Goal: Entertainment & Leisure: Browse casually

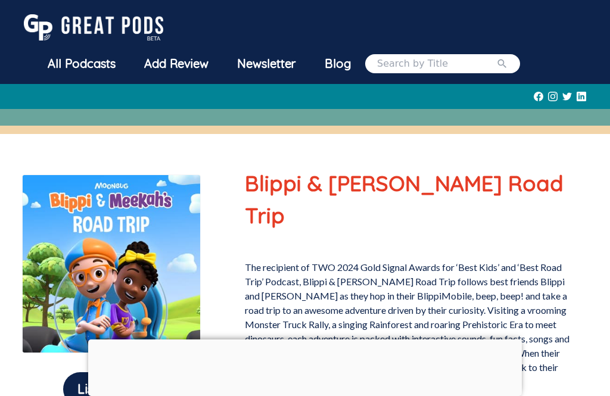
scroll to position [409, 0]
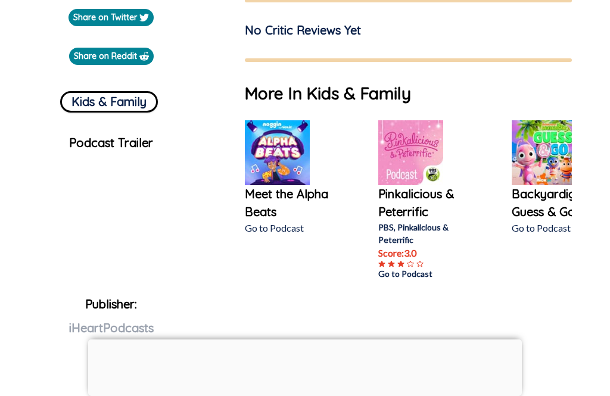
click at [302, 340] on div at bounding box center [305, 340] width 434 height 0
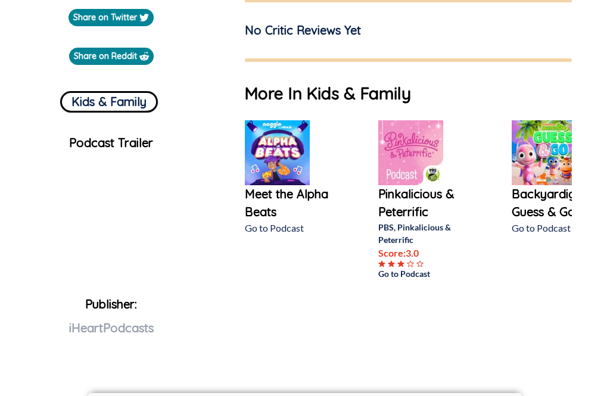
click at [410, 136] on img at bounding box center [410, 152] width 65 height 65
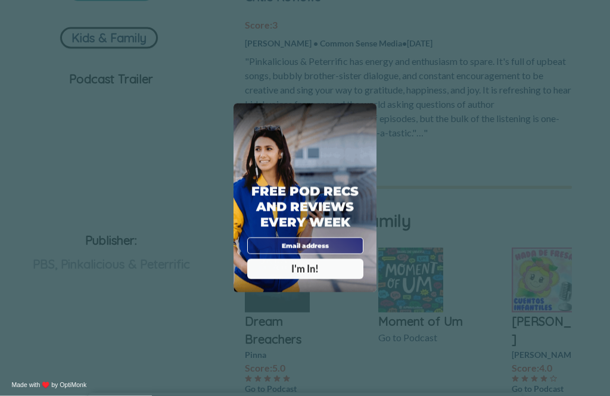
scroll to position [474, 0]
click at [365, 120] on div "X" at bounding box center [367, 114] width 14 height 14
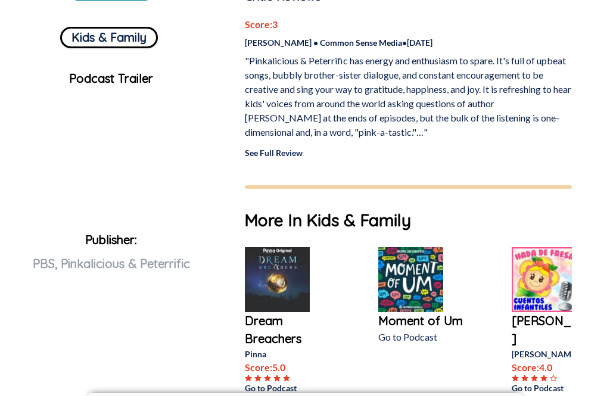
click at [272, 294] on img at bounding box center [277, 279] width 65 height 65
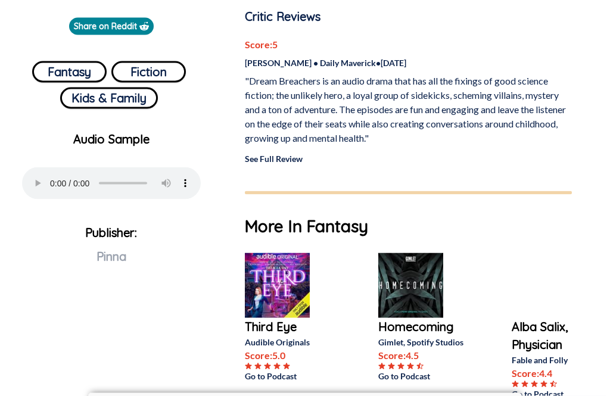
scroll to position [441, 0]
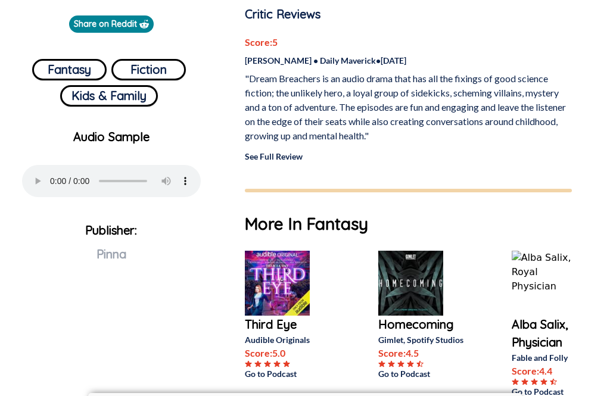
click at [278, 287] on img at bounding box center [277, 283] width 65 height 65
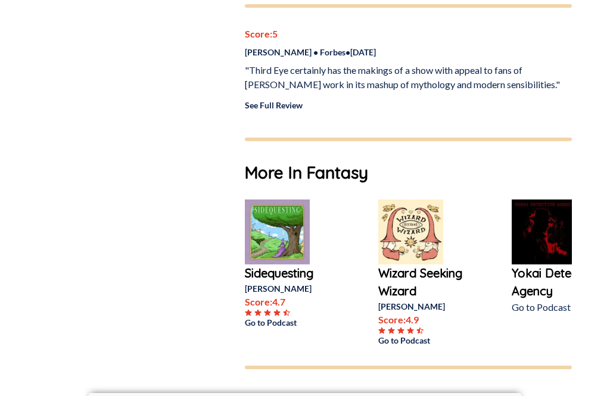
scroll to position [1173, 0]
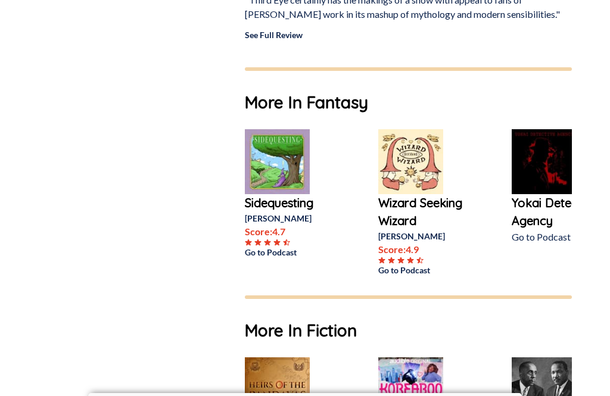
click at [296, 159] on img at bounding box center [277, 161] width 65 height 65
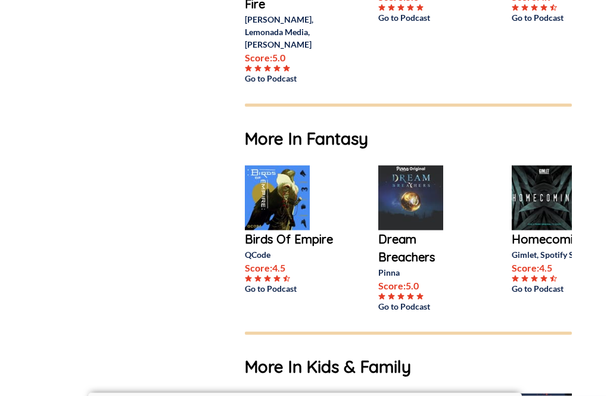
scroll to position [1080, 0]
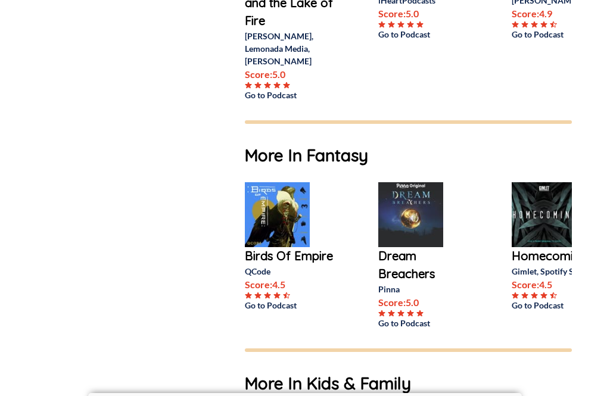
click at [268, 216] on img at bounding box center [277, 214] width 65 height 65
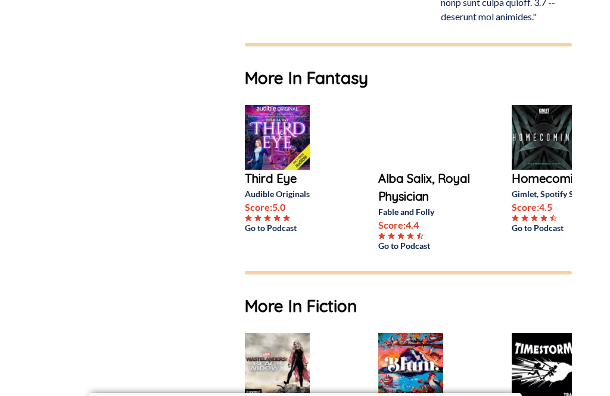
scroll to position [1047, 0]
click at [297, 164] on img at bounding box center [277, 137] width 65 height 65
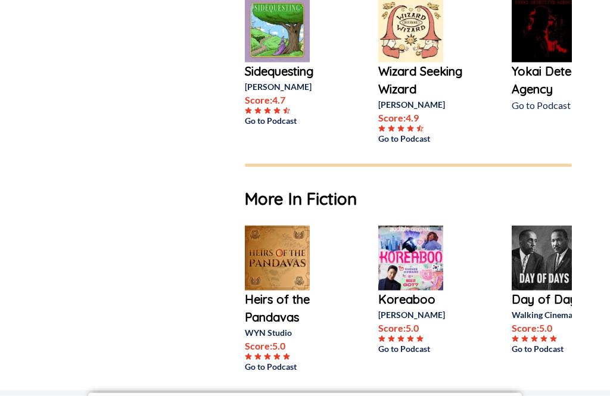
scroll to position [1305, 0]
click at [285, 266] on img at bounding box center [277, 258] width 65 height 65
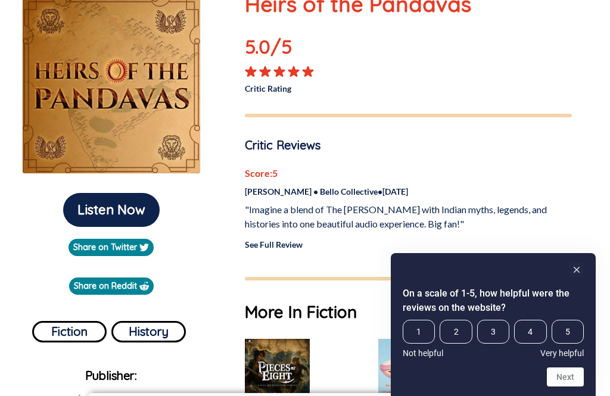
scroll to position [293, 0]
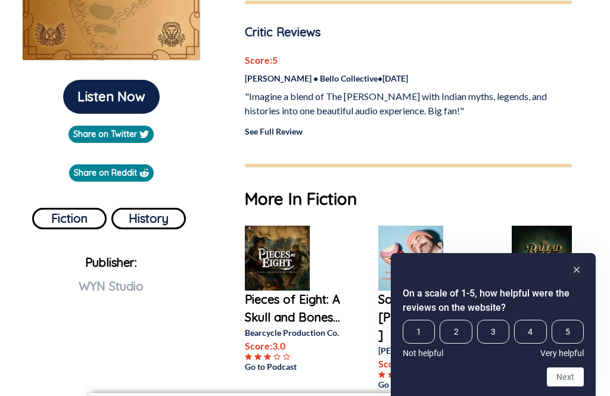
click at [583, 277] on rect "Hide survey" at bounding box center [577, 270] width 14 height 14
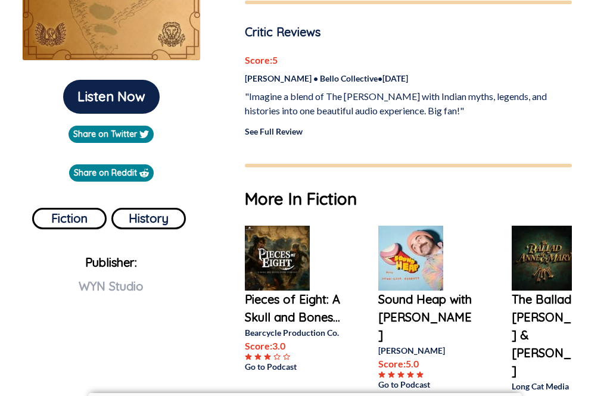
click at [589, 312] on div "Listen Now Share on Twitter Share on Reddit Fiction History Publisher: WYN Stud…" at bounding box center [305, 263] width 610 height 843
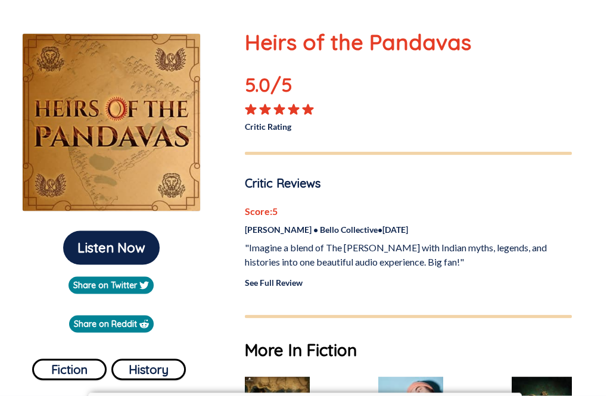
scroll to position [0, 0]
